Goal: Find specific page/section: Find specific page/section

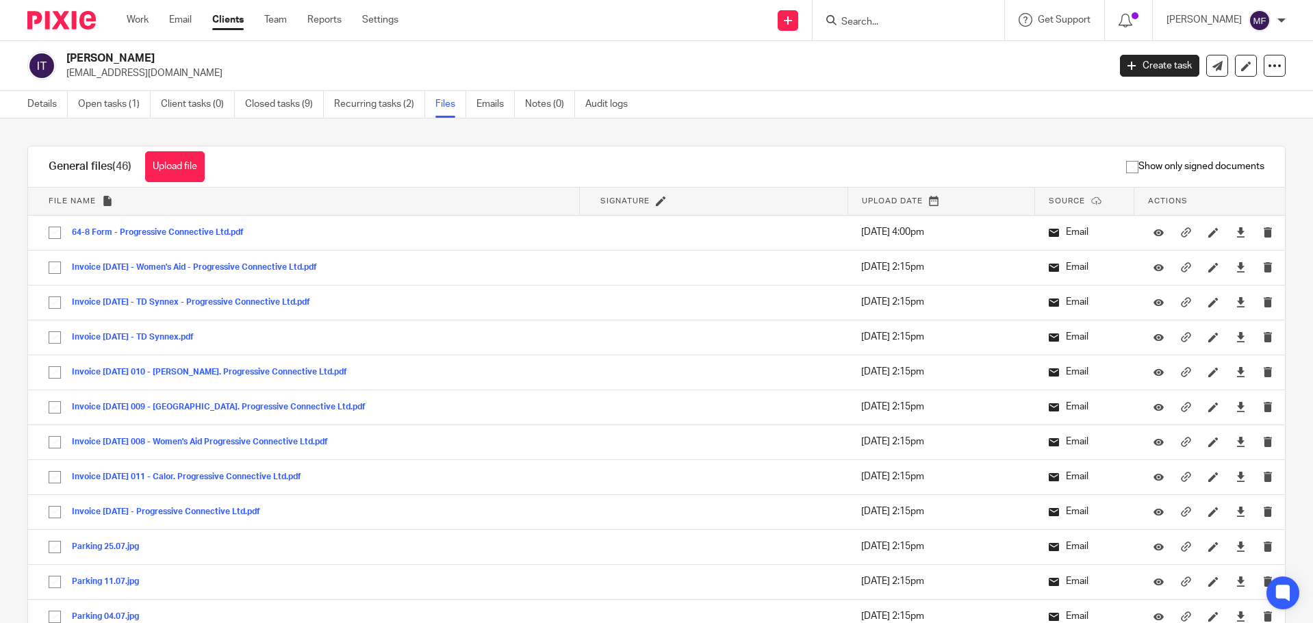
scroll to position [1506, 0]
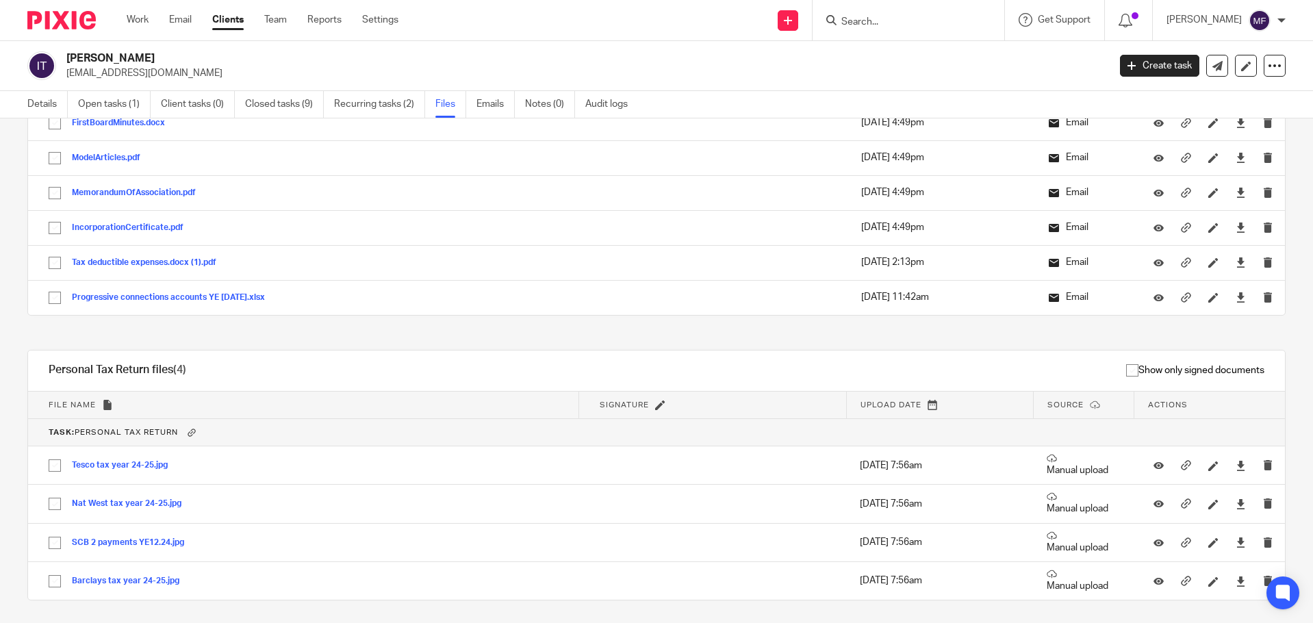
click at [874, 14] on form at bounding box center [913, 20] width 146 height 17
click at [868, 17] on input "Search" at bounding box center [901, 22] width 123 height 12
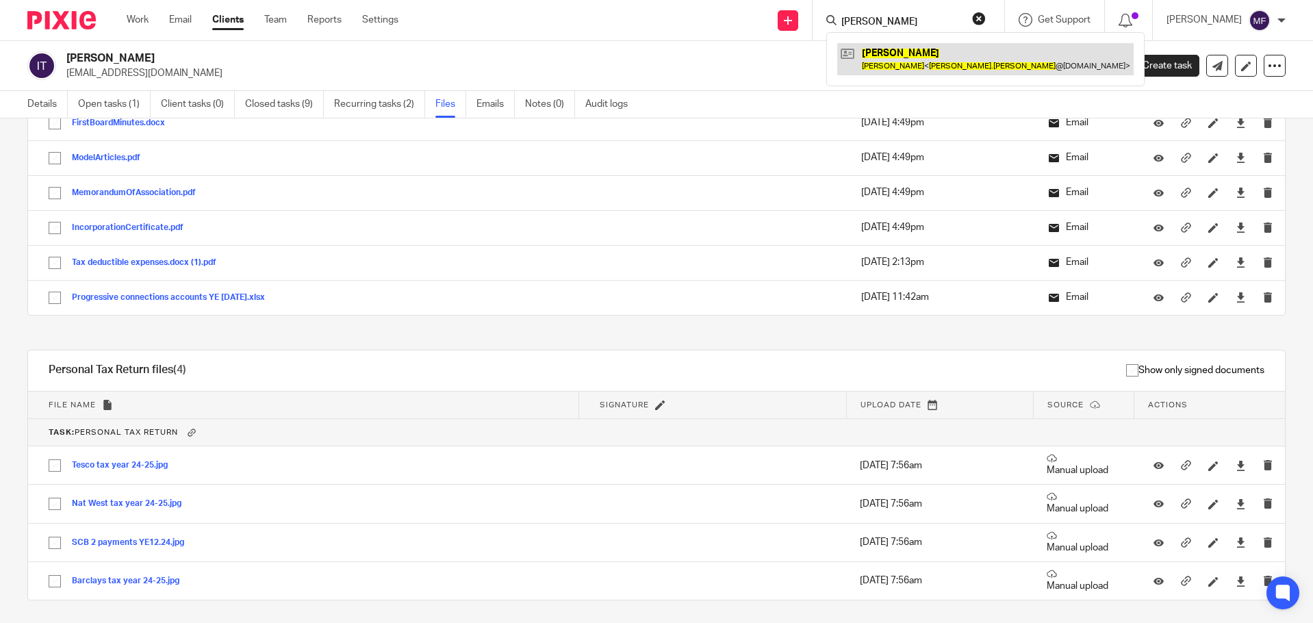
type input "kate dean"
click at [947, 62] on link at bounding box center [985, 58] width 296 height 31
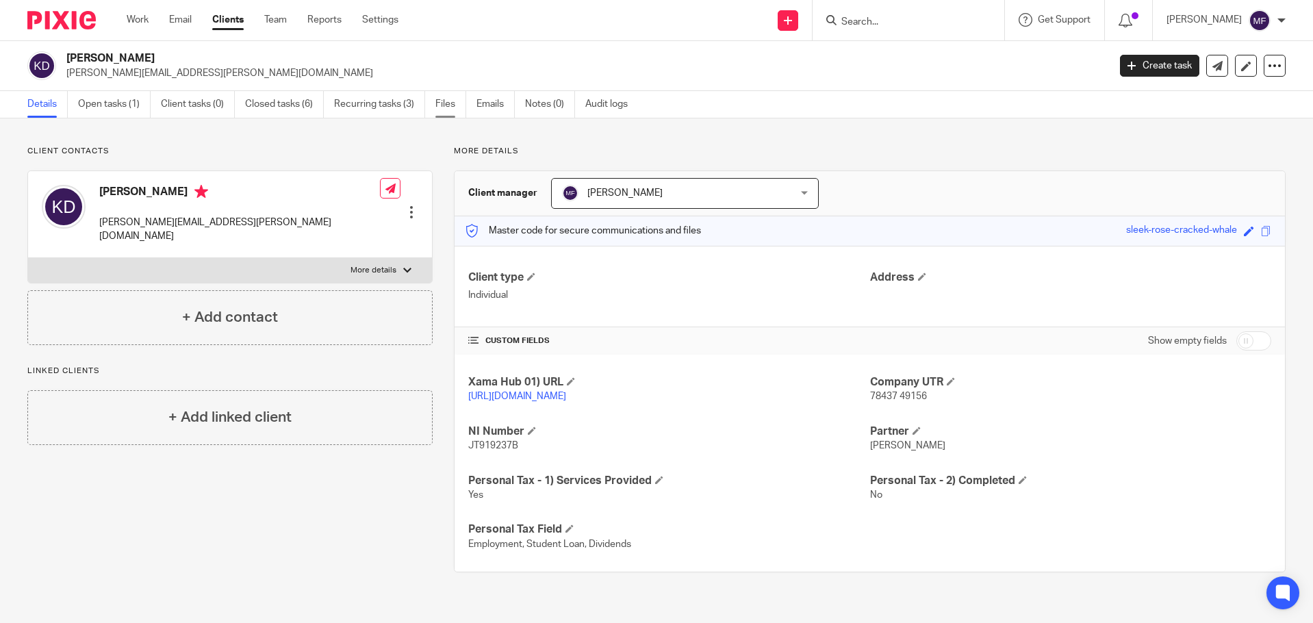
click at [456, 103] on link "Files" at bounding box center [450, 104] width 31 height 27
